Goal: Task Accomplishment & Management: Manage account settings

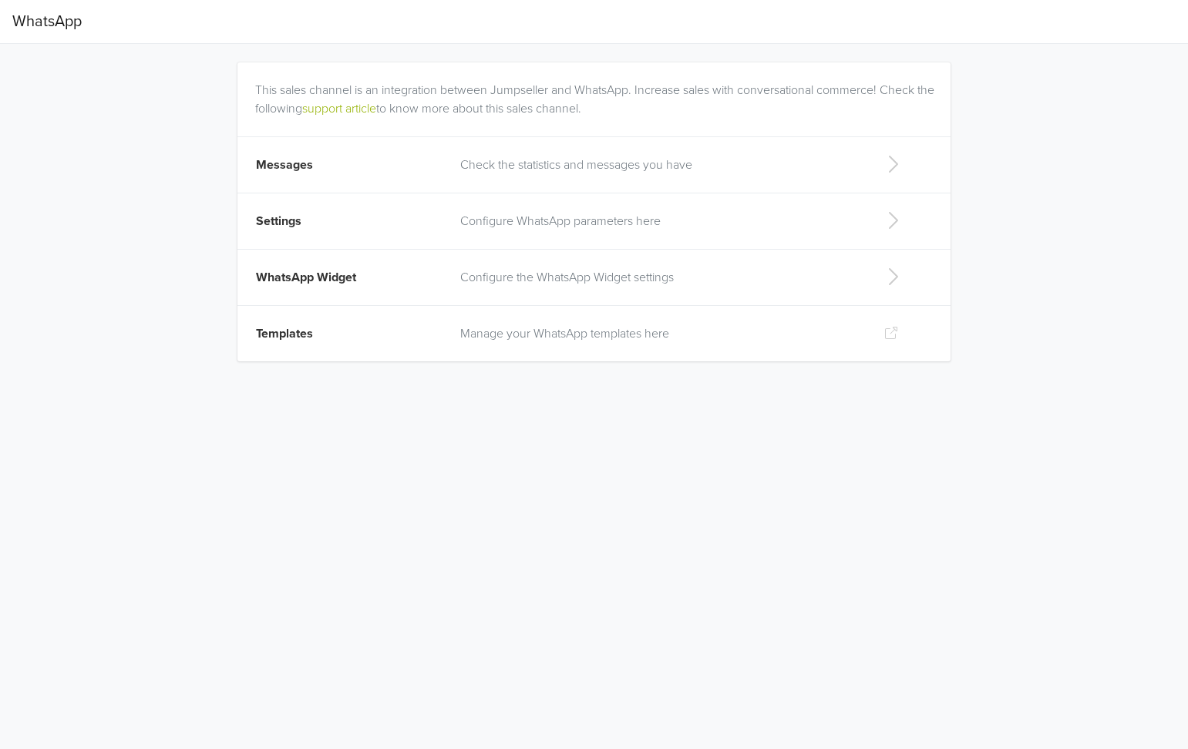
click at [568, 174] on td "Check the statistics and messages you have" at bounding box center [660, 165] width 418 height 56
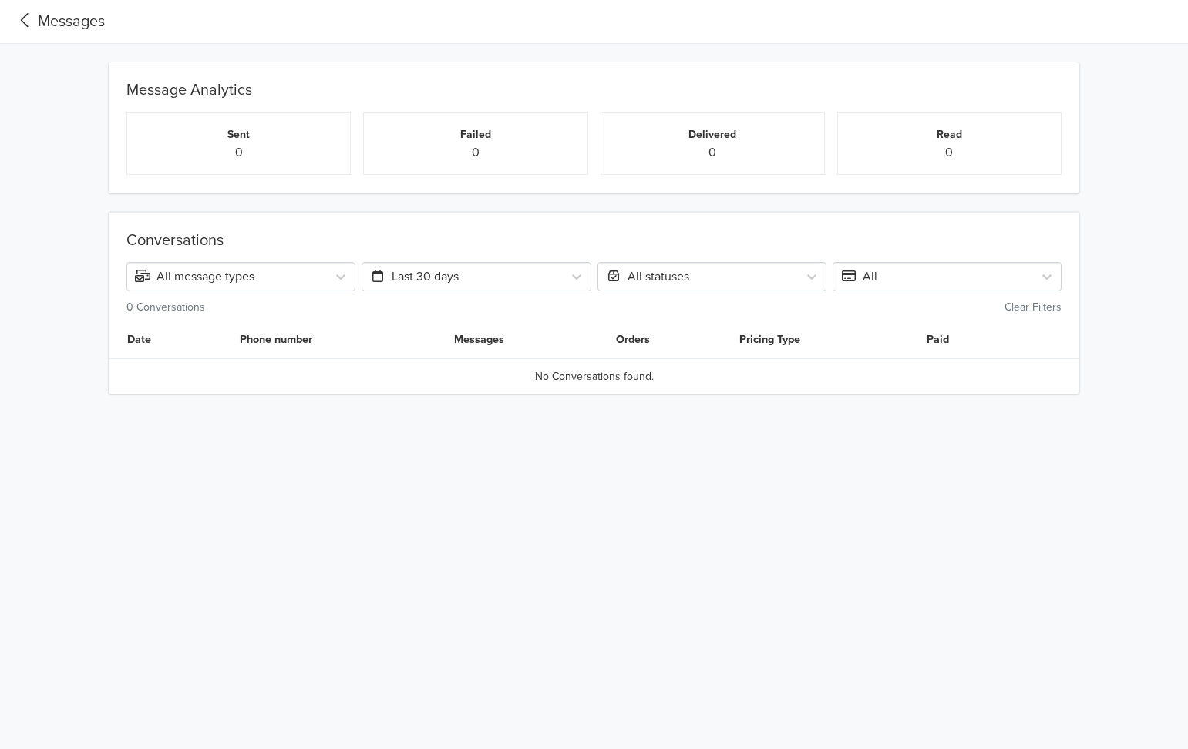
click at [65, 13] on div "Messages" at bounding box center [58, 21] width 93 height 23
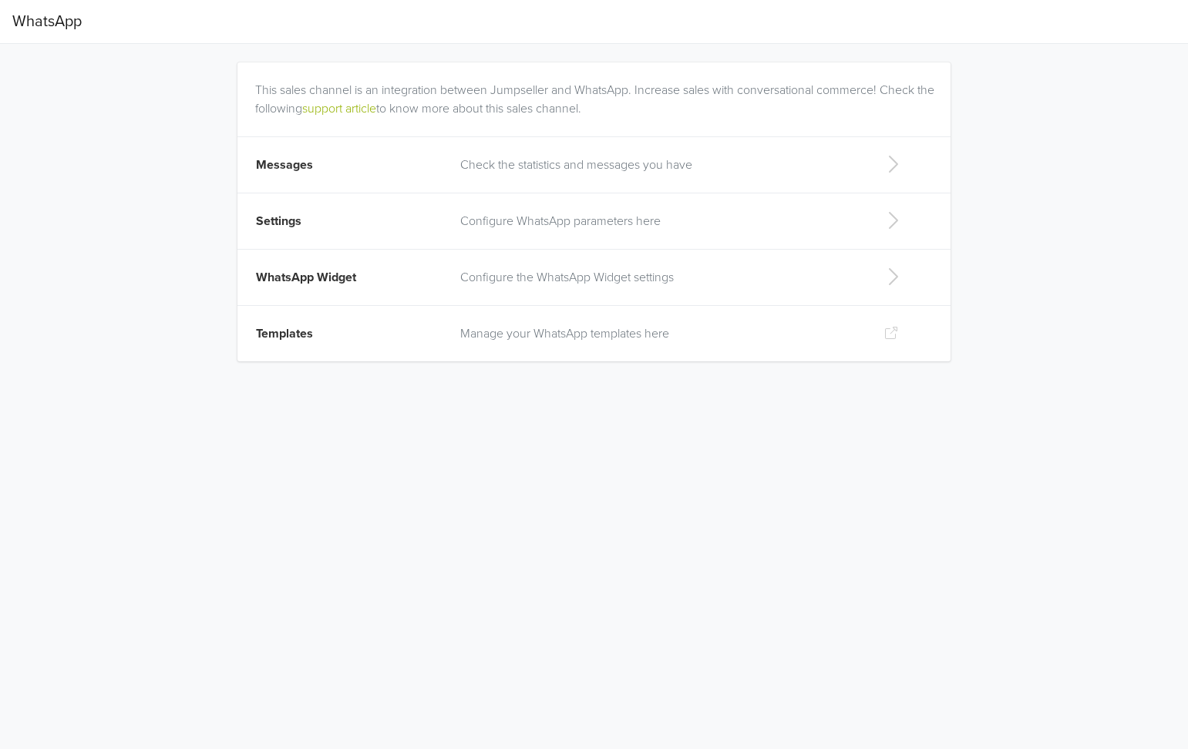
click at [536, 224] on p "Configure WhatsApp parameters here" at bounding box center [659, 221] width 399 height 19
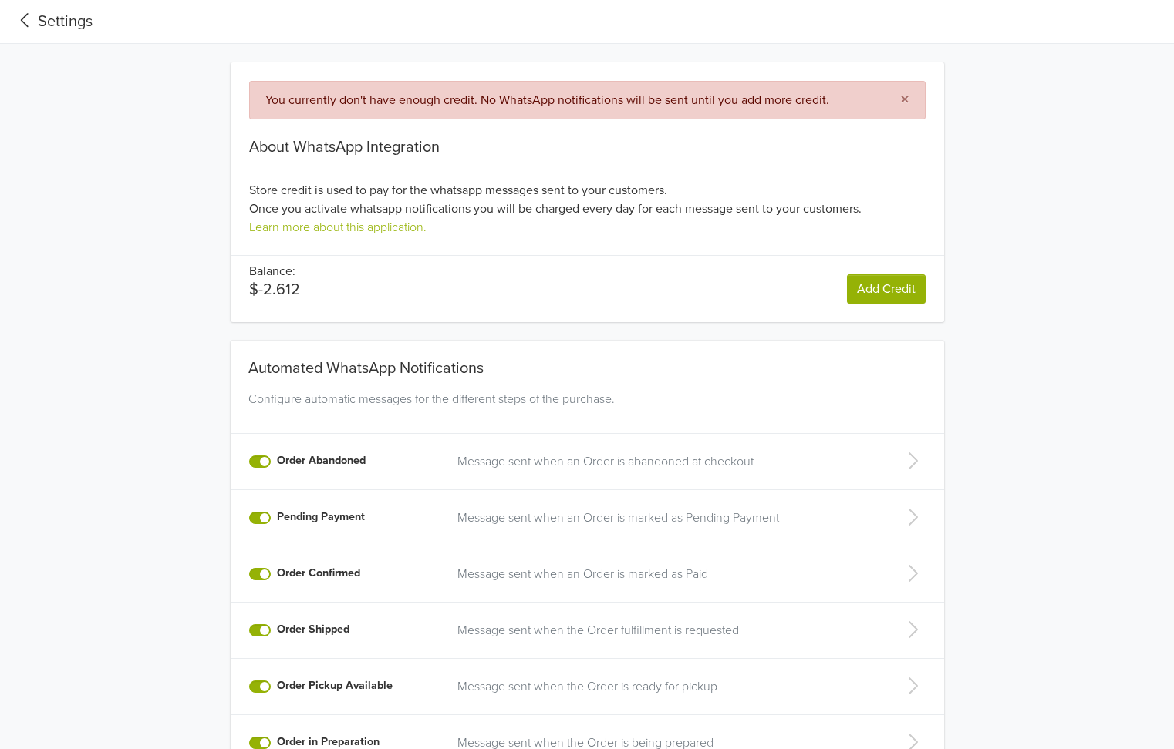
click at [891, 295] on link "Add Credit" at bounding box center [886, 288] width 79 height 29
click at [45, 20] on div "Settings" at bounding box center [52, 21] width 80 height 23
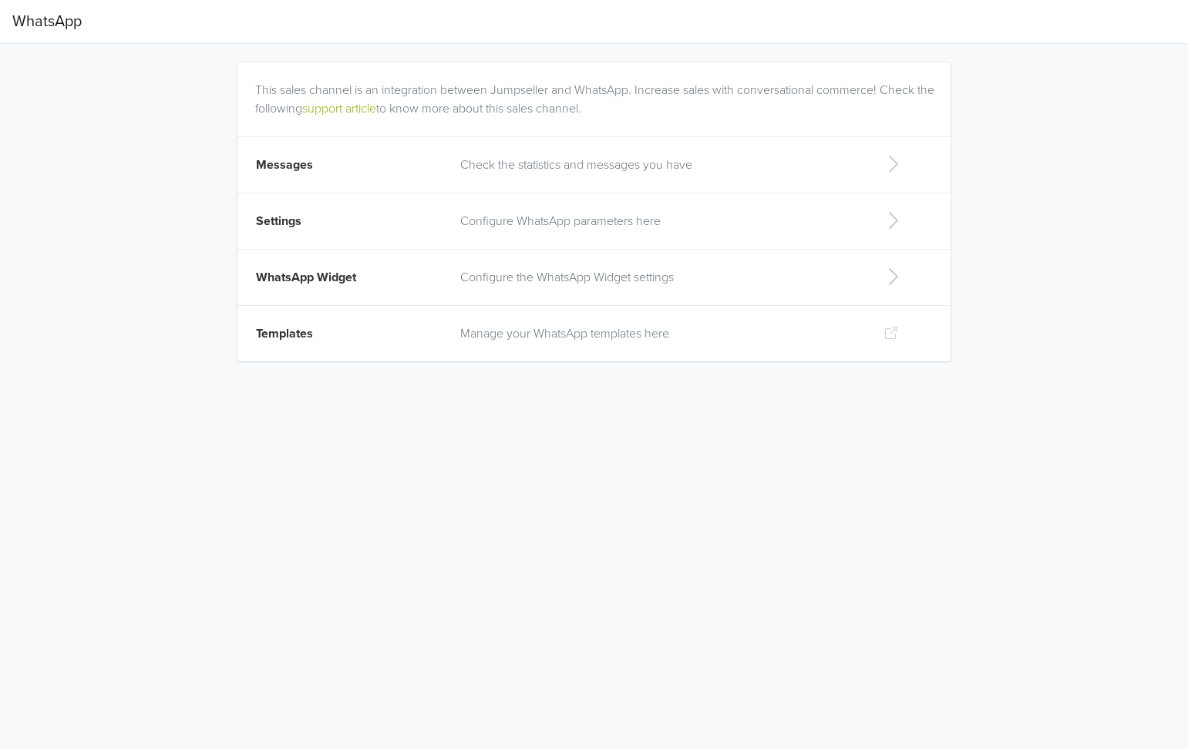
click at [558, 167] on p "Check the statistics and messages you have" at bounding box center [659, 165] width 399 height 19
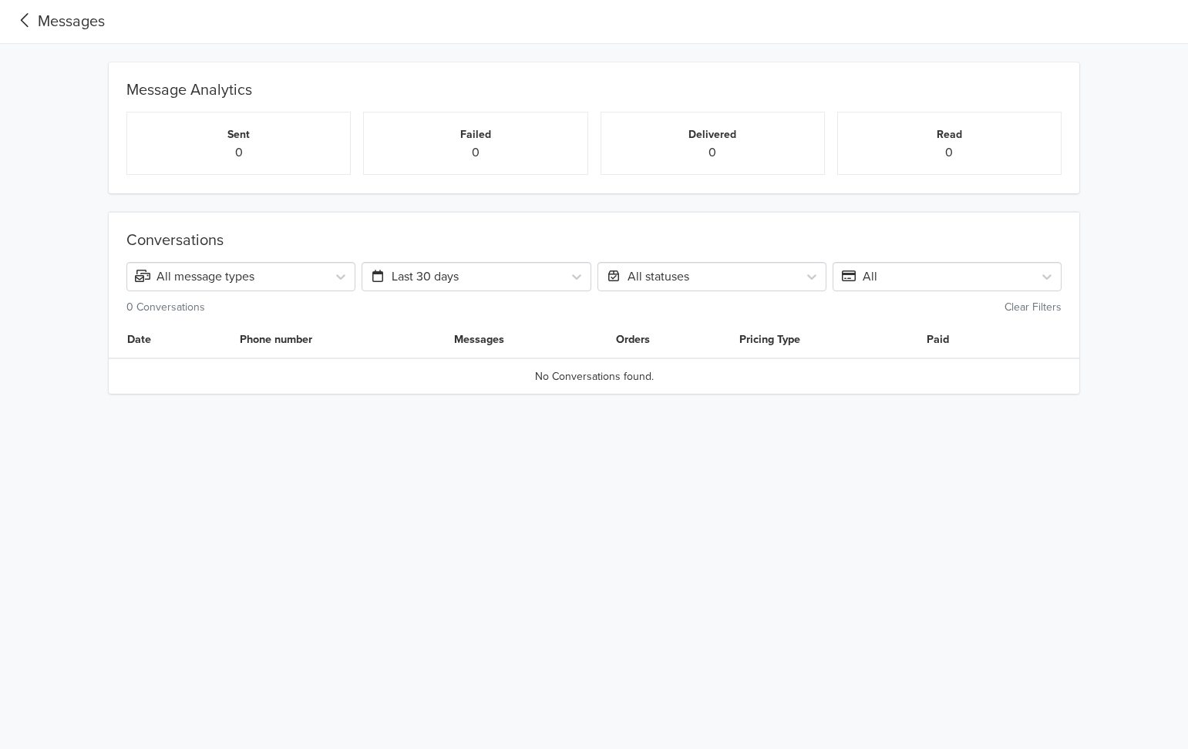
click at [49, 19] on div "Messages" at bounding box center [58, 21] width 93 height 23
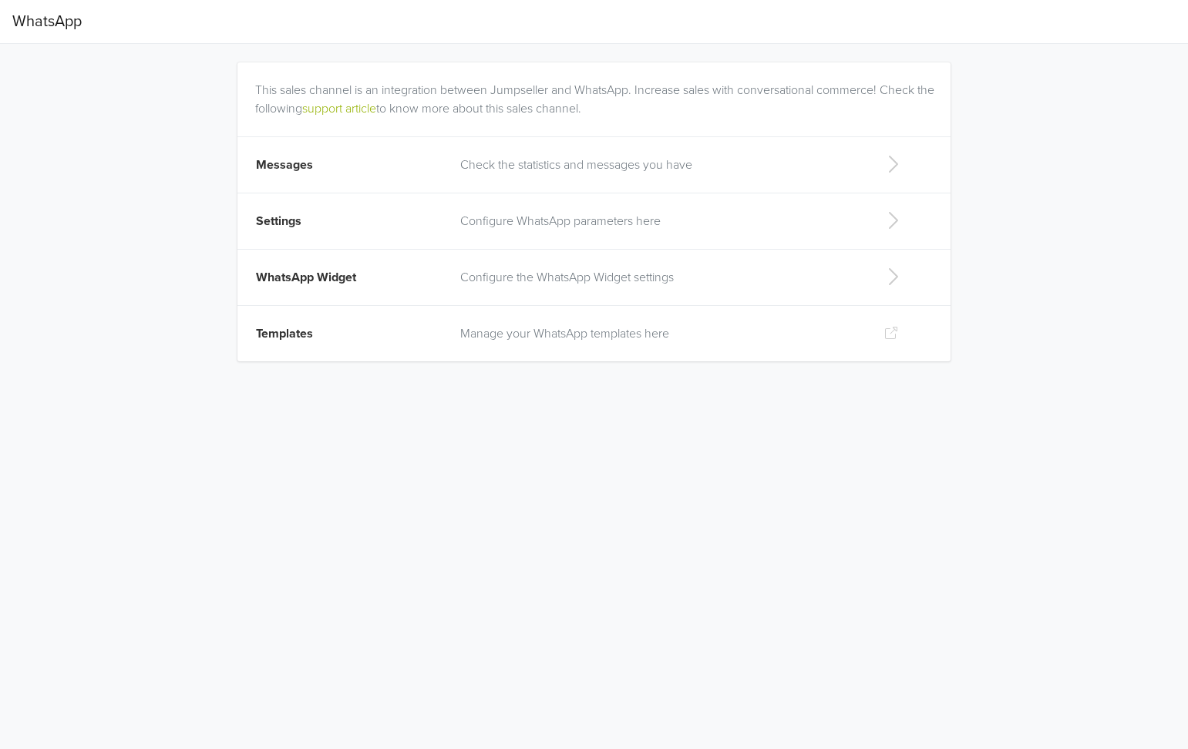
click at [463, 231] on td "Configure WhatsApp parameters here" at bounding box center [660, 222] width 418 height 56
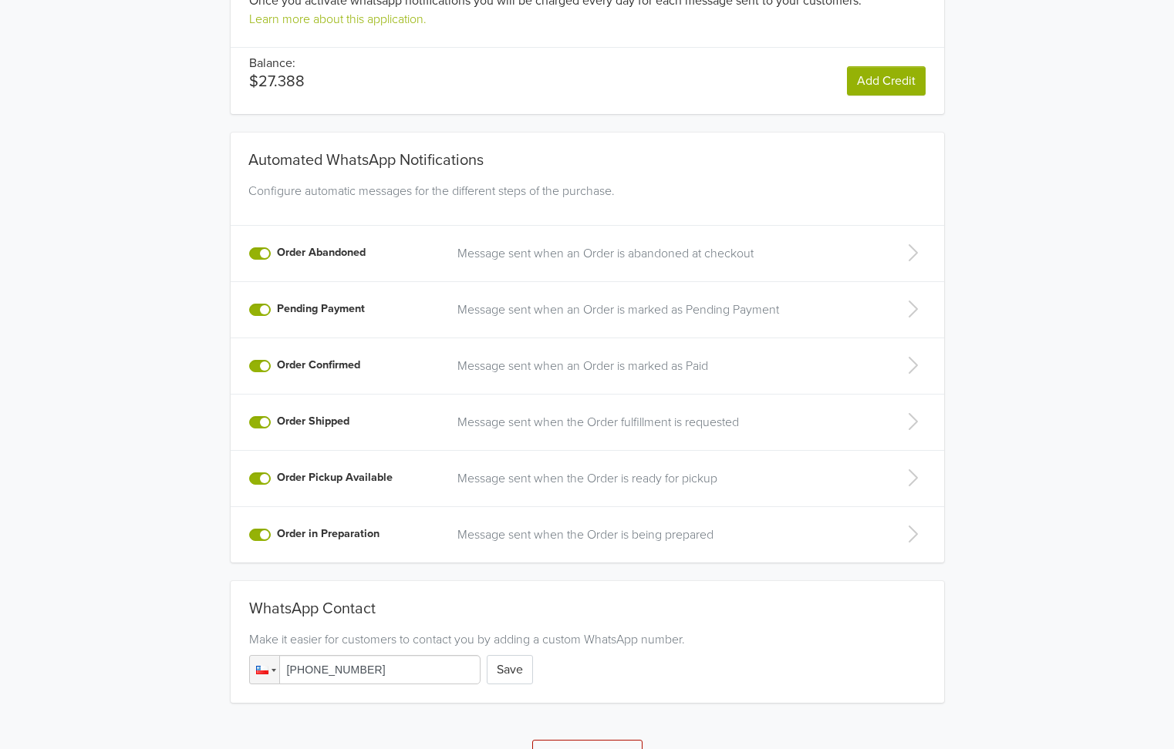
scroll to position [185, 0]
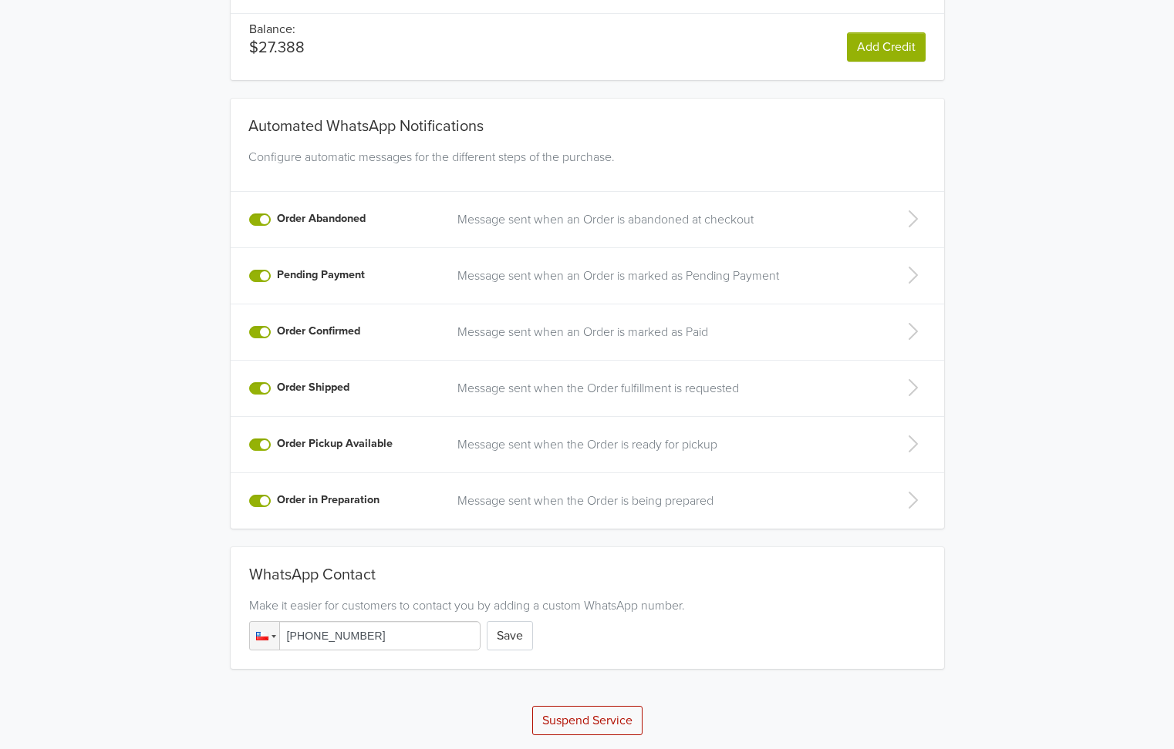
click at [674, 227] on td "Message sent when an Order is abandoned at checkout" at bounding box center [664, 220] width 433 height 56
click at [670, 217] on p "Message sent when an Order is abandoned at checkout" at bounding box center [664, 219] width 414 height 19
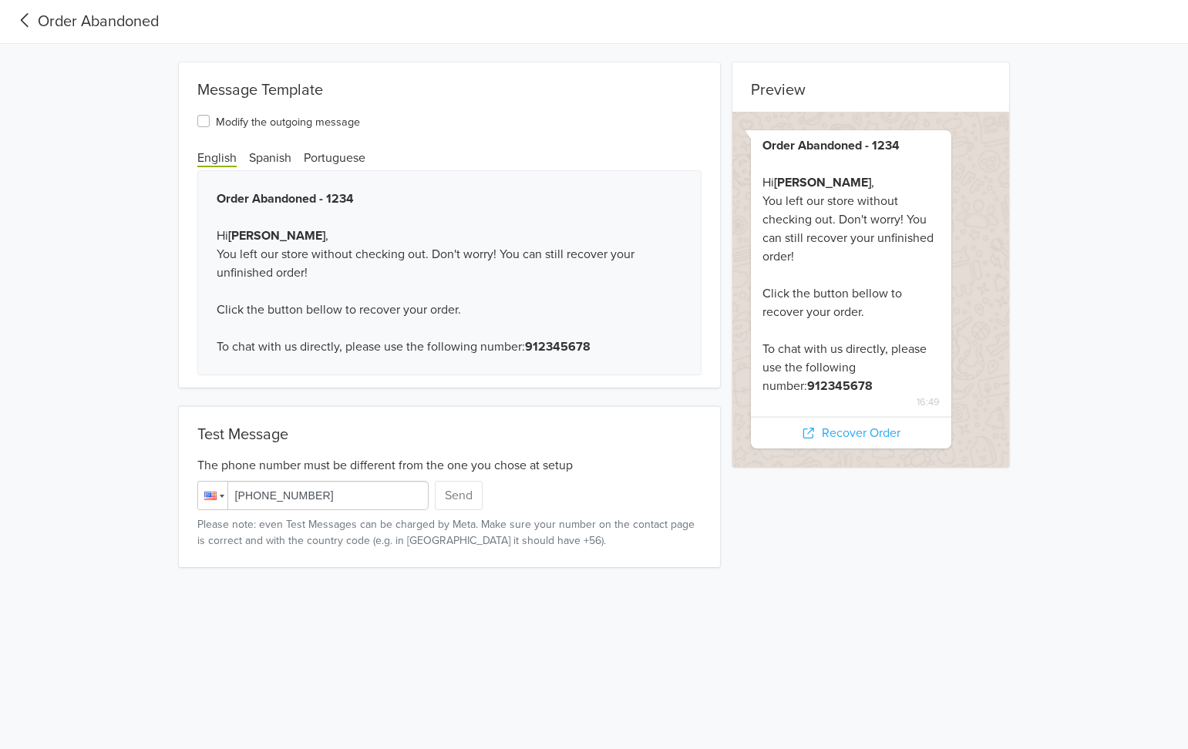
click at [200, 497] on div at bounding box center [212, 496] width 29 height 28
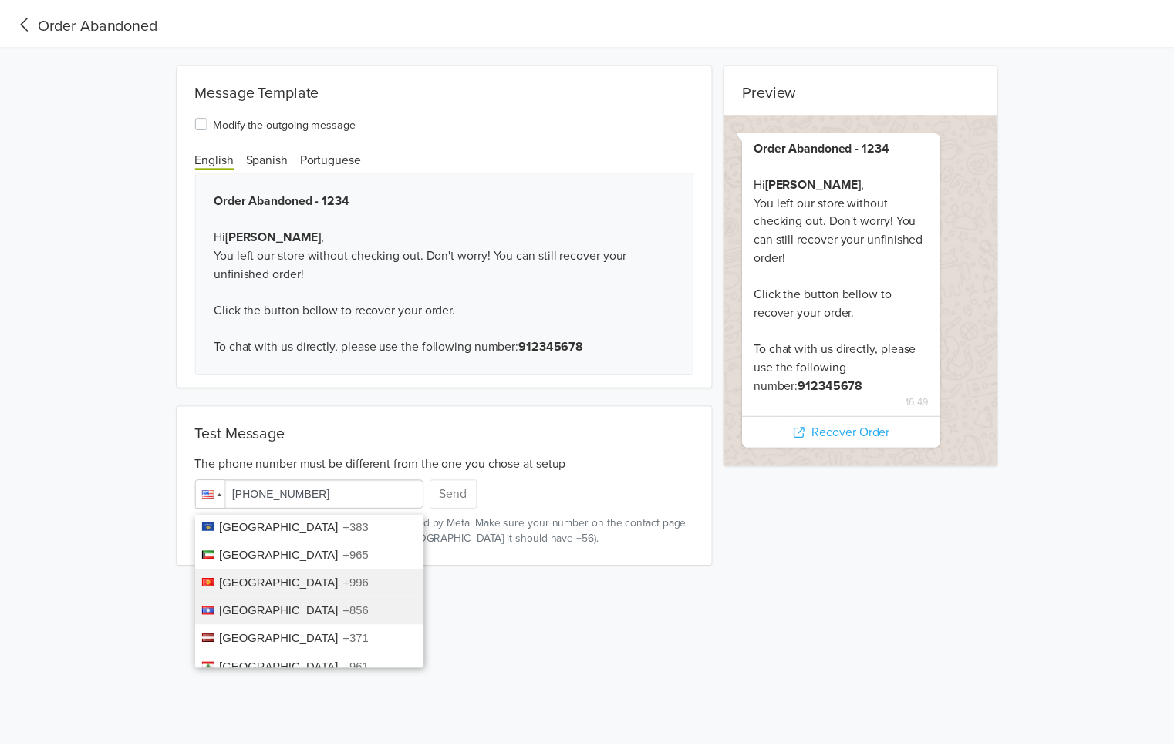
scroll to position [978, 0]
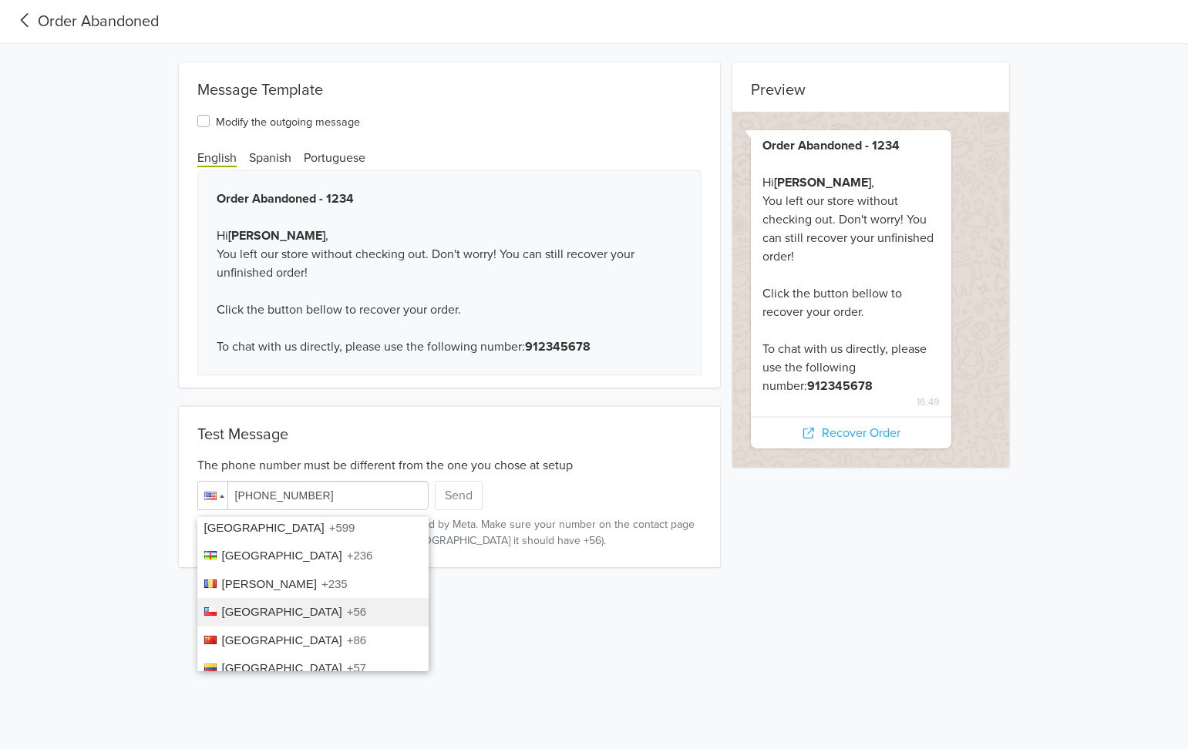
click at [347, 605] on span "+56" at bounding box center [356, 611] width 19 height 13
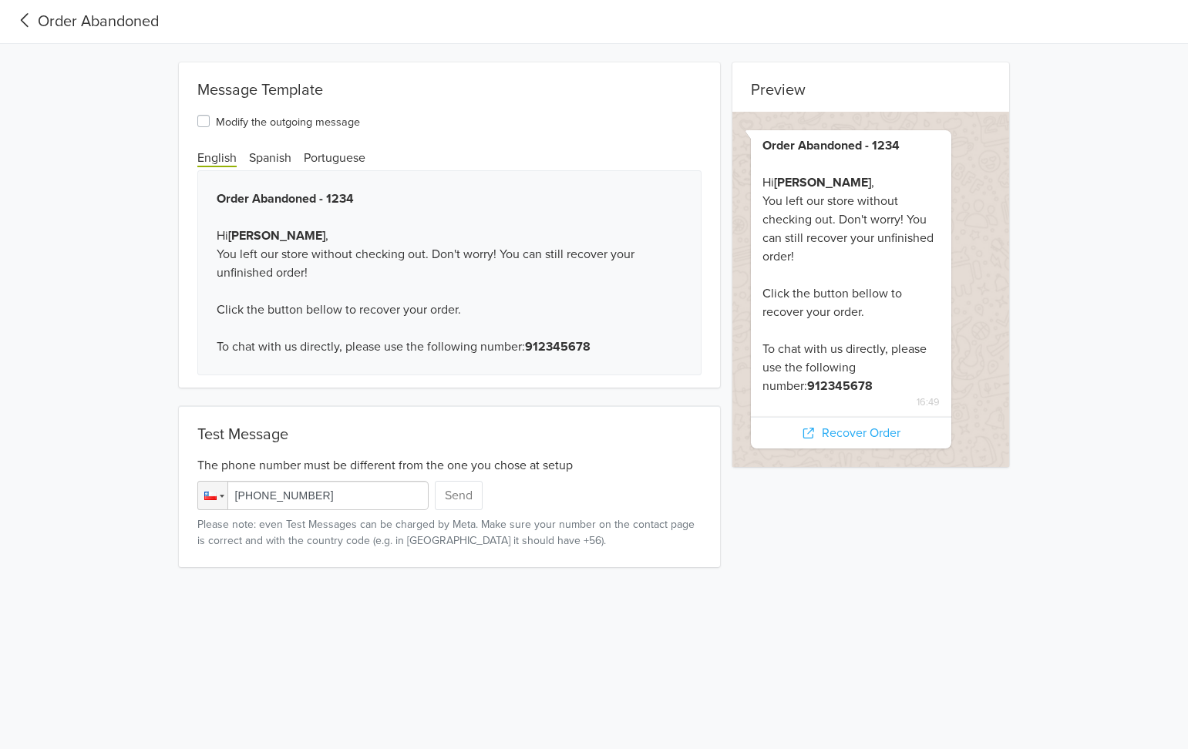
click at [299, 500] on input "[PHONE_NUMBER]" at bounding box center [312, 495] width 231 height 29
click at [262, 494] on input "[PHONE_NUMBER]" at bounding box center [312, 495] width 231 height 29
drag, startPoint x: 257, startPoint y: 496, endPoint x: 406, endPoint y: 504, distance: 149.0
click at [406, 504] on input "[PHONE_NUMBER]" at bounding box center [312, 495] width 231 height 29
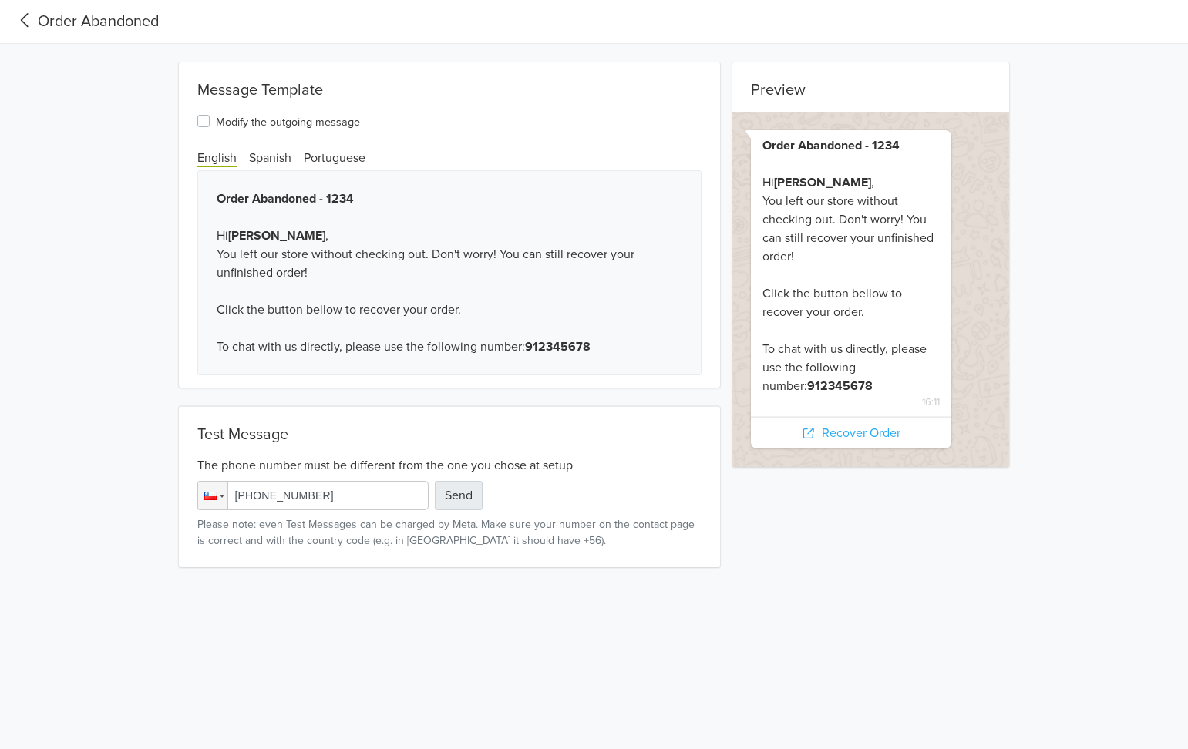
type input "[PHONE_NUMBER]"
click at [466, 493] on button "Send" at bounding box center [459, 495] width 48 height 29
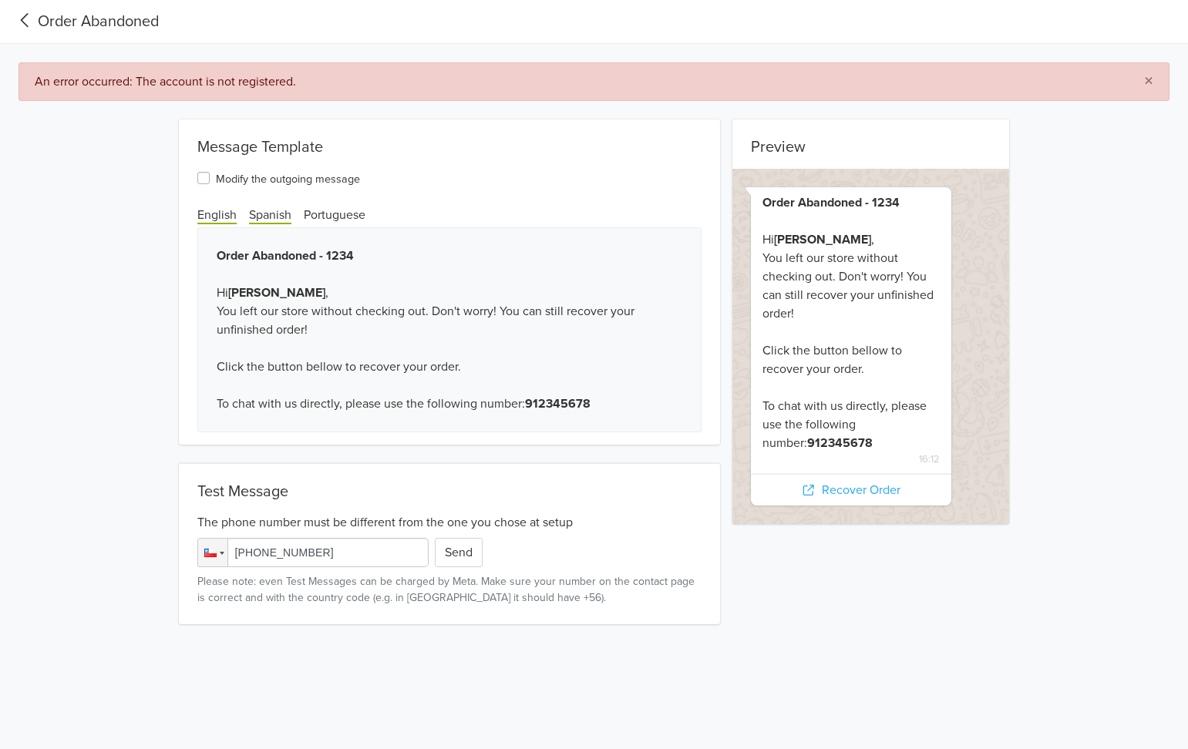
click at [279, 210] on span "Spanish" at bounding box center [270, 215] width 42 height 17
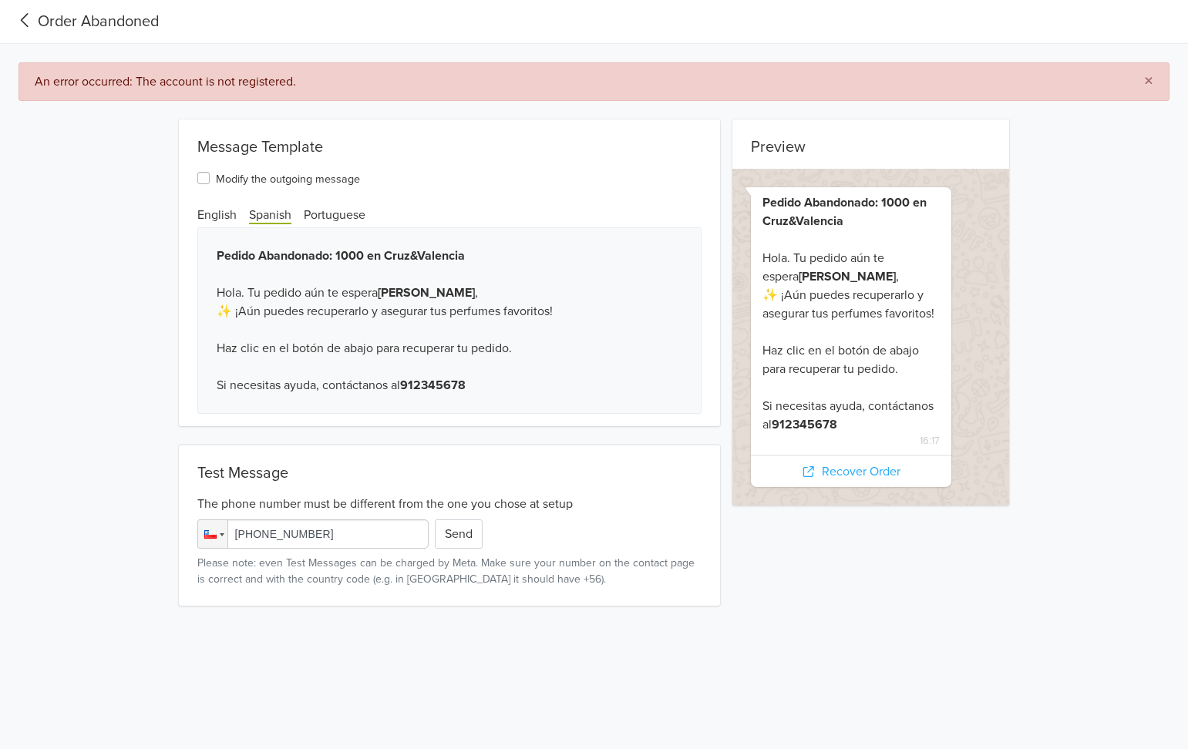
click at [38, 25] on div "Order Abandoned" at bounding box center [85, 21] width 146 height 23
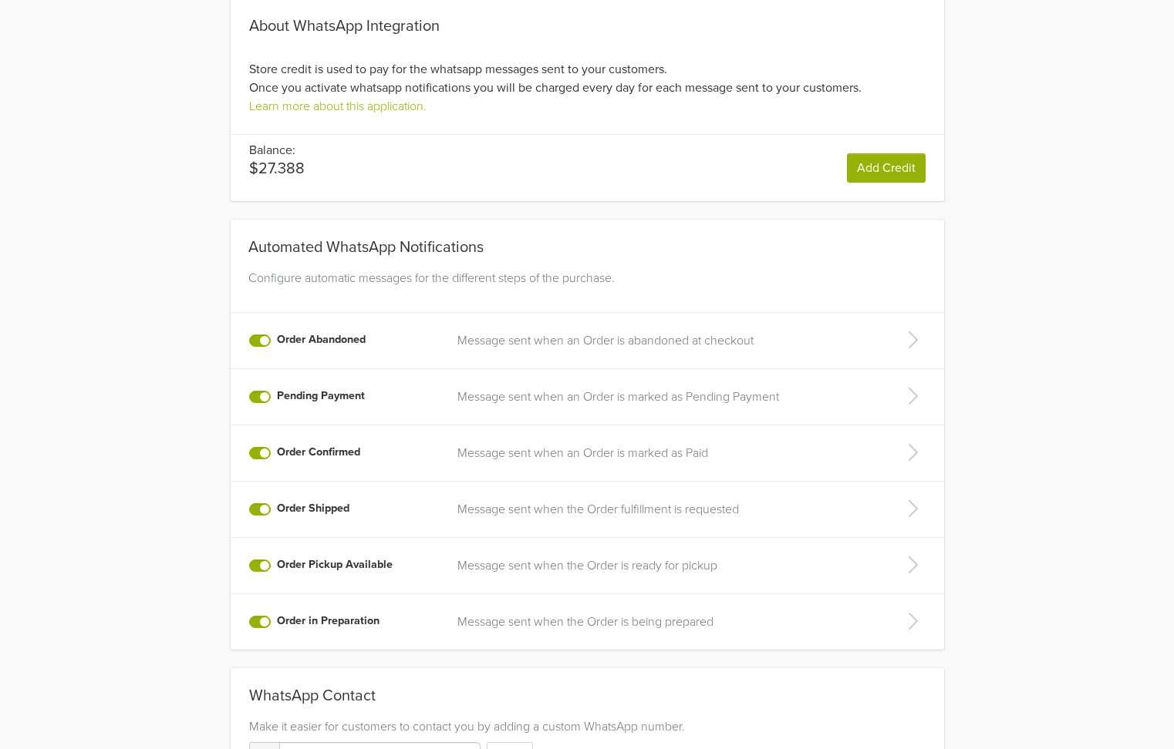
scroll to position [185, 0]
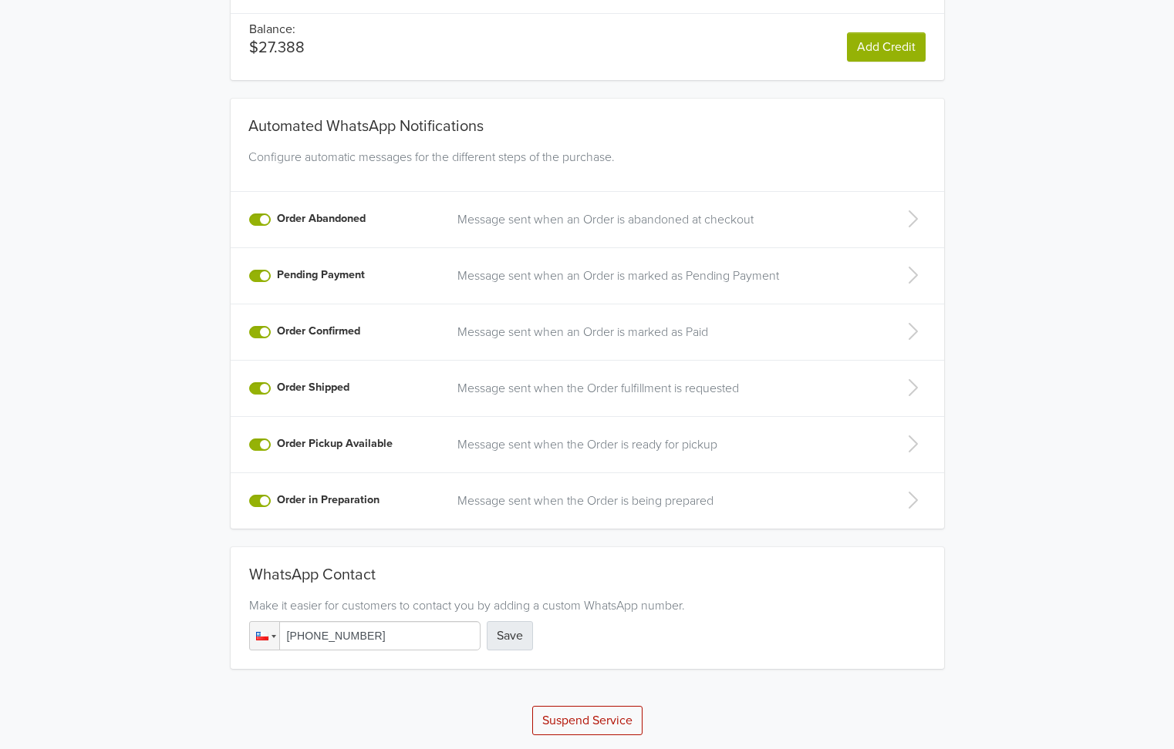
click at [509, 628] on button "Save" at bounding box center [510, 635] width 46 height 29
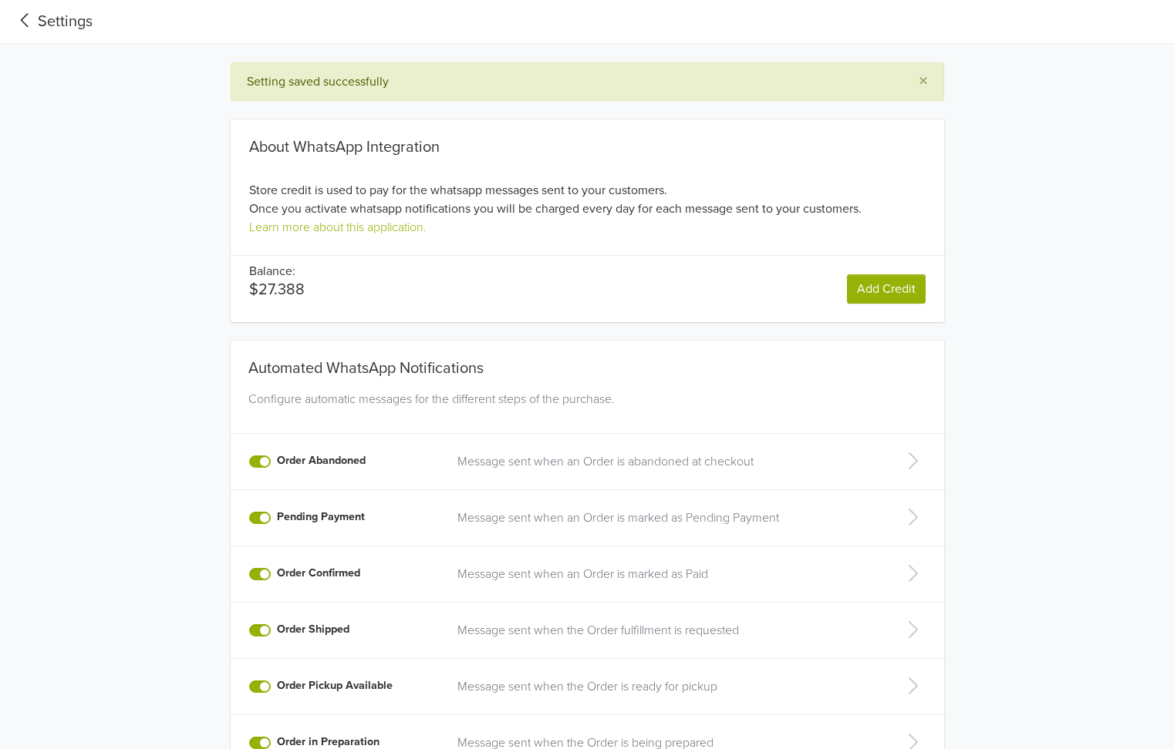
click at [71, 24] on div "Settings" at bounding box center [52, 21] width 80 height 23
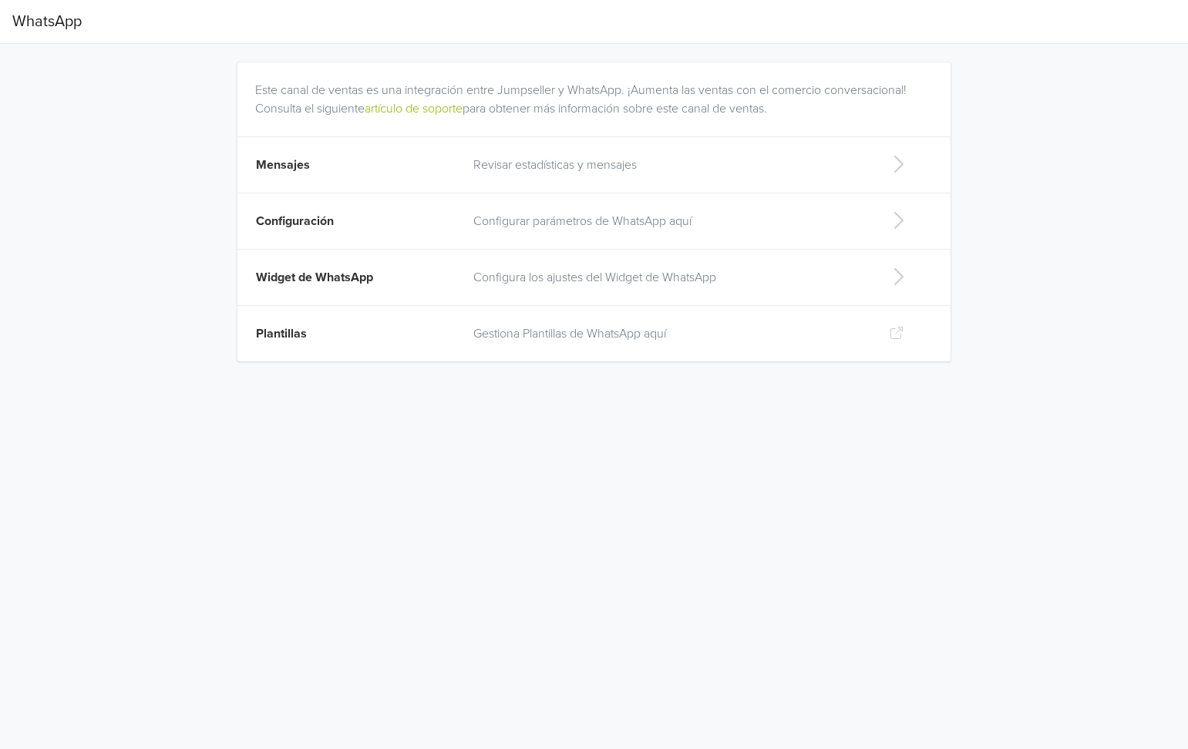
click at [577, 180] on td "Revisar estadísticas y mensajes" at bounding box center [668, 165] width 409 height 56
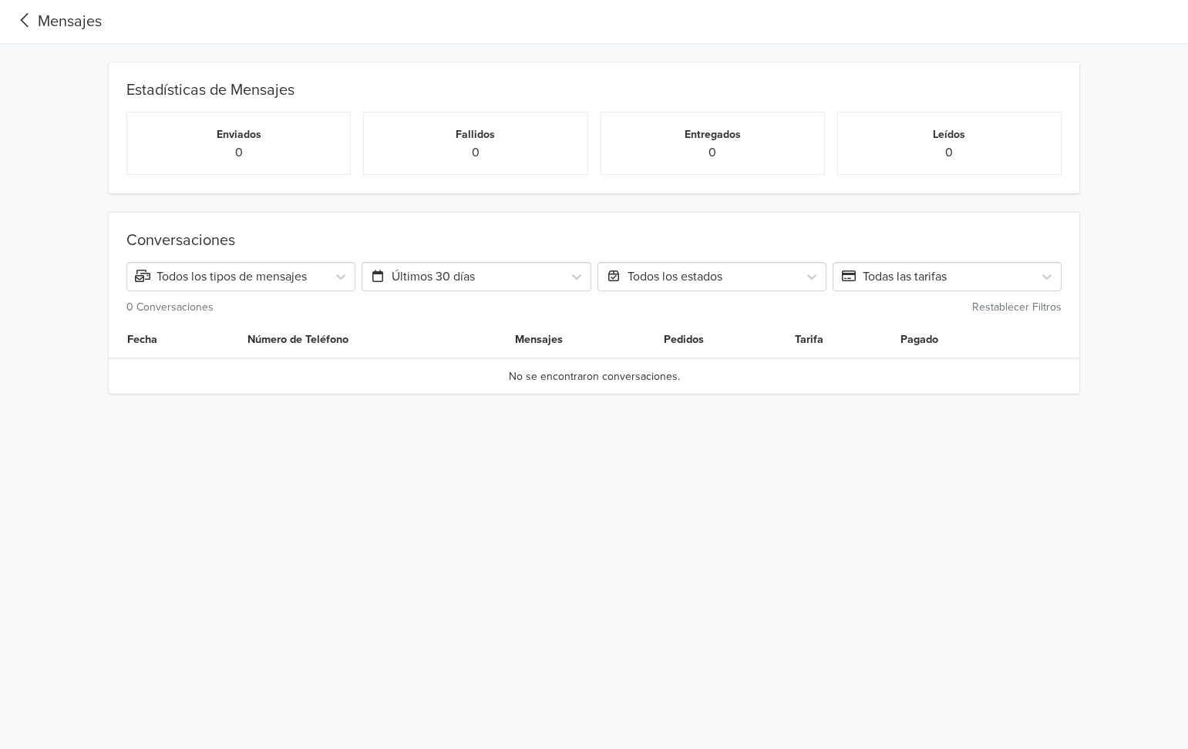
click at [66, 19] on div "Mensajes" at bounding box center [56, 21] width 89 height 23
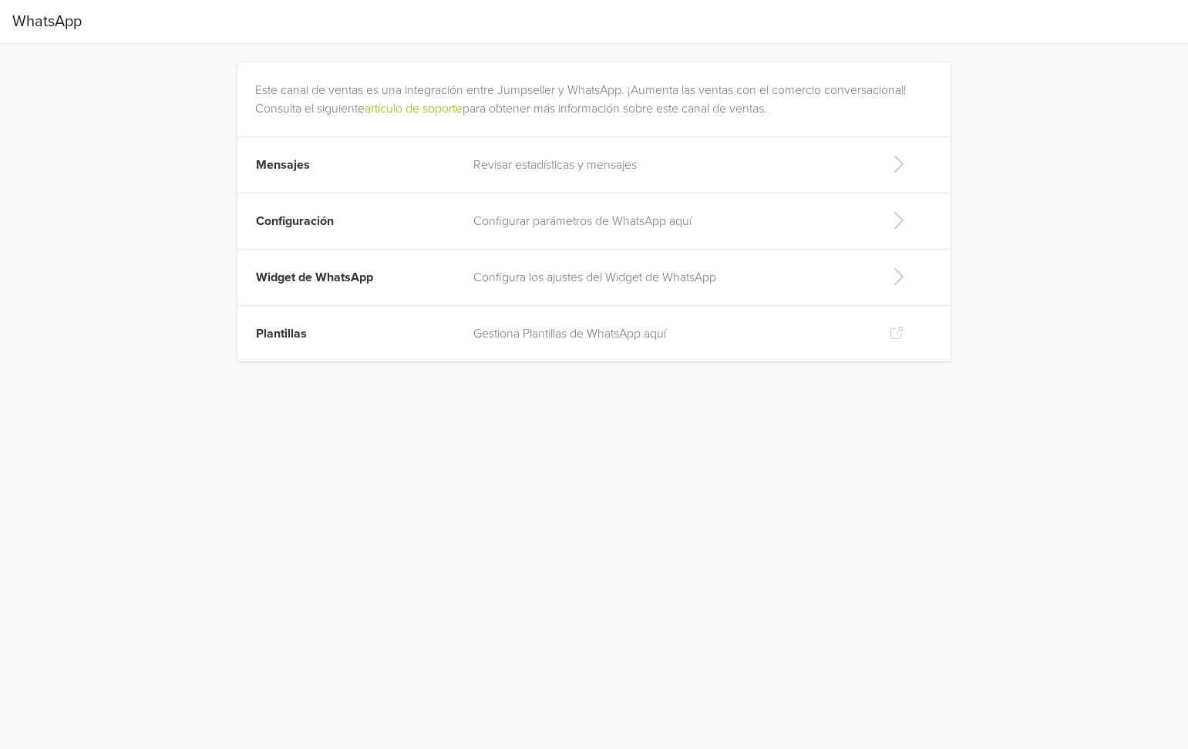
click at [517, 283] on p "Configura los ajustes del Widget de WhatsApp" at bounding box center [668, 277] width 391 height 19
select select "rb"
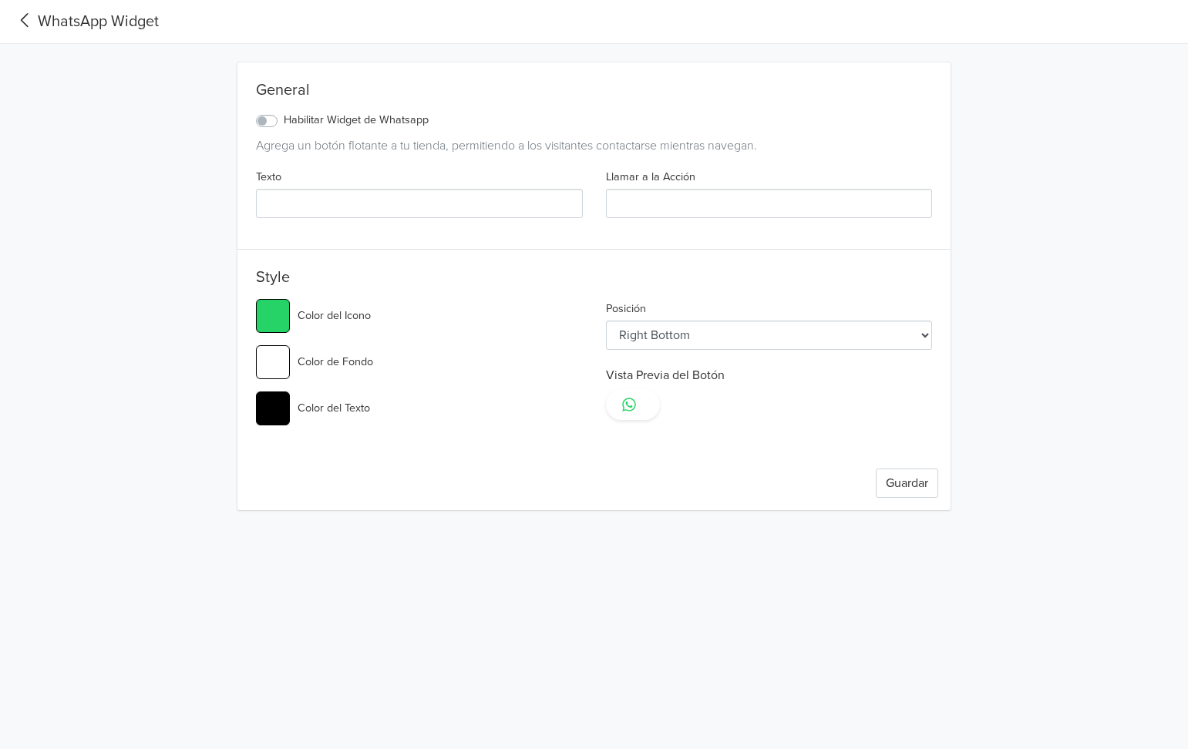
type input "#25d366"
select select "lt"
click at [49, 14] on div "WhatsApp Widget" at bounding box center [85, 21] width 146 height 23
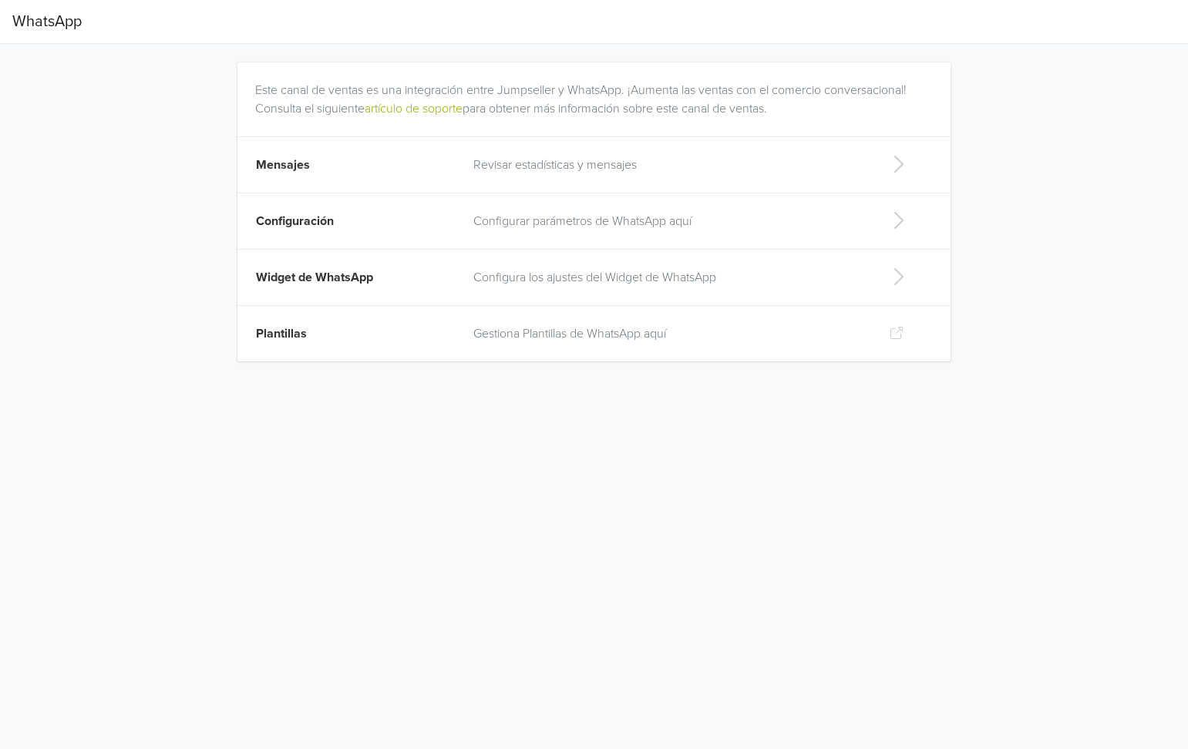
click at [665, 331] on p "Gestiona Plantillas de WhatsApp aquí" at bounding box center [668, 334] width 391 height 19
